Goal: Task Accomplishment & Management: Manage account settings

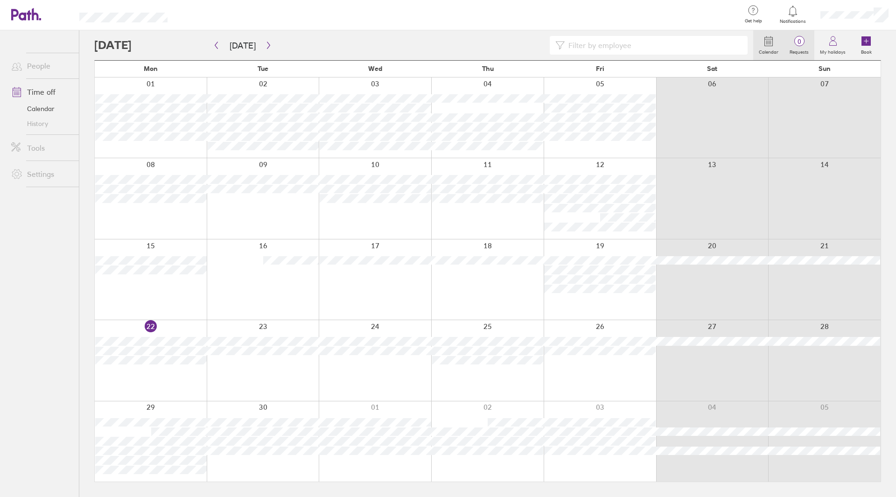
click at [803, 42] on span "0" at bounding box center [799, 41] width 30 height 7
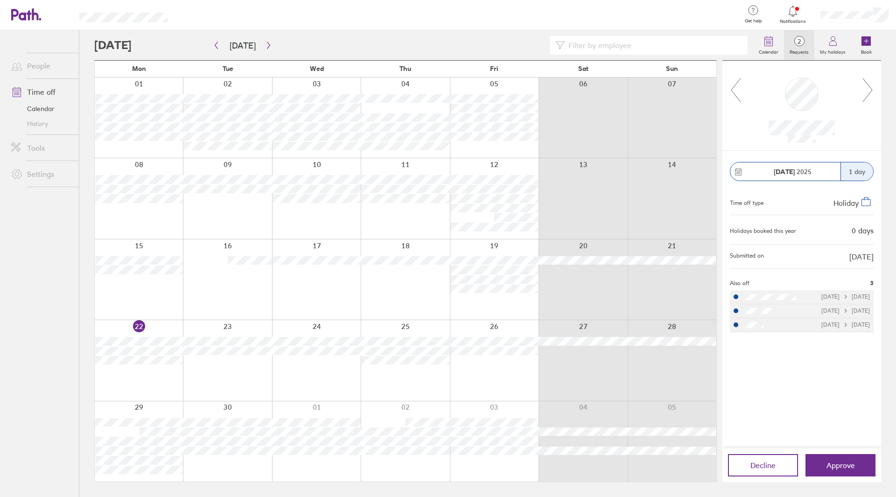
click at [799, 308] on li "[DATE] [DATE]" at bounding box center [802, 311] width 144 height 14
click at [265, 47] on icon "button" at bounding box center [268, 45] width 7 height 7
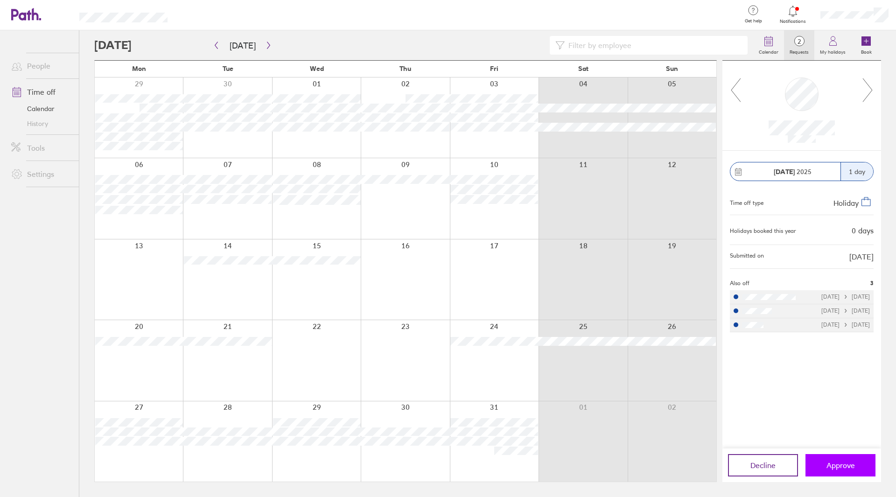
click at [847, 461] on span "Approve" at bounding box center [841, 465] width 28 height 8
